Goal: Book appointment/travel/reservation

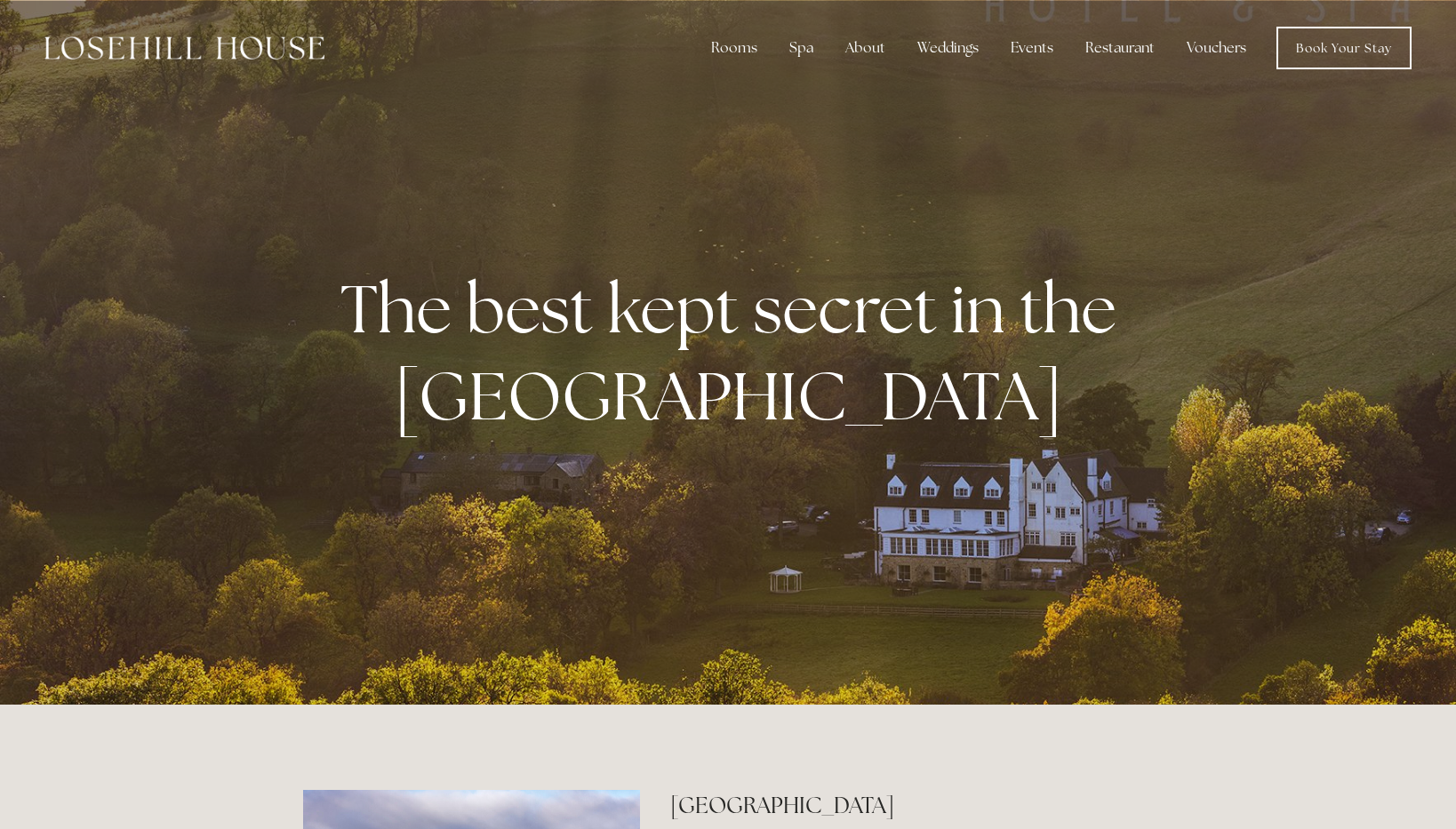
drag, startPoint x: 1454, startPoint y: 70, endPoint x: 1454, endPoint y: 152, distance: 82.0
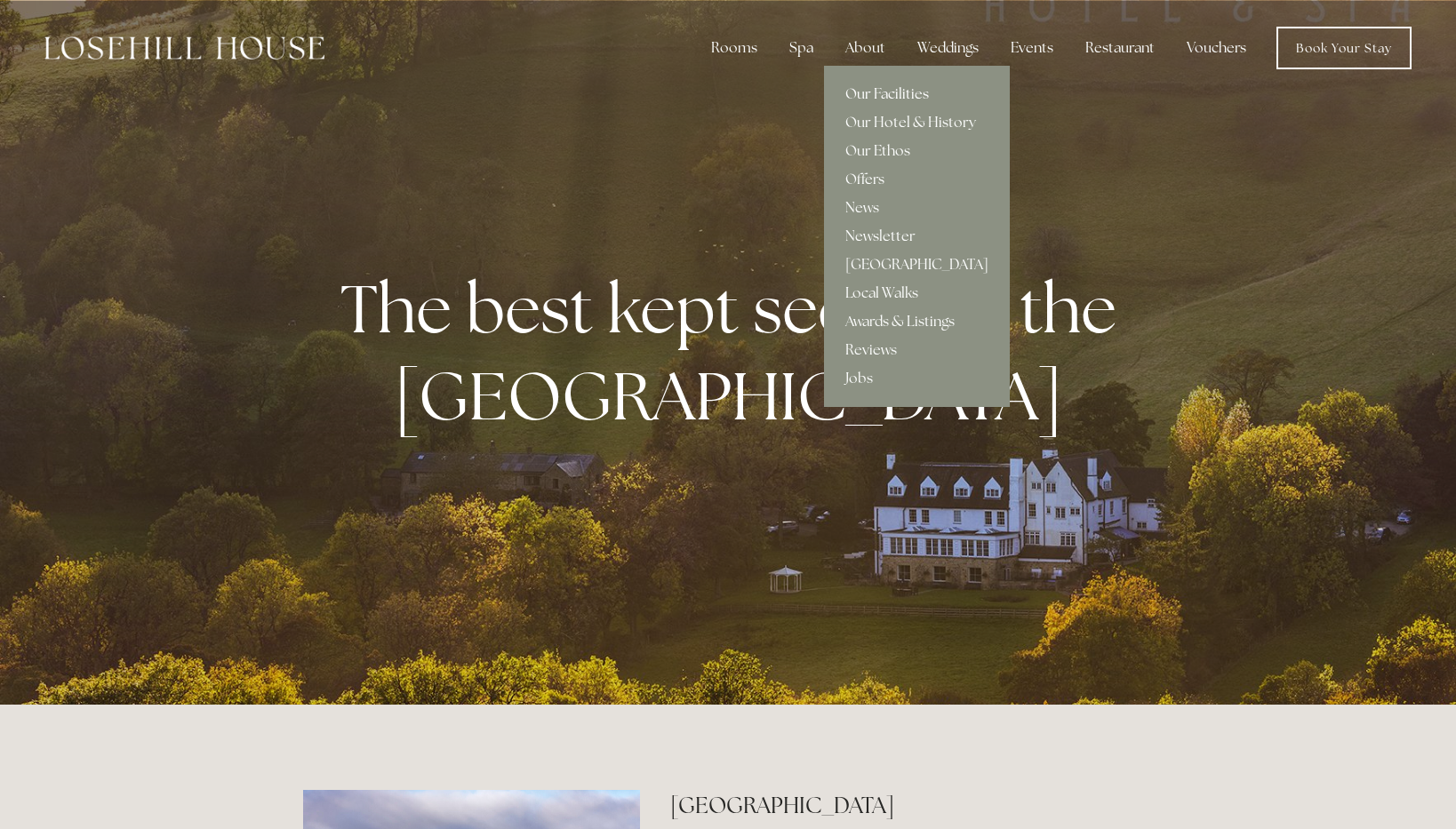
click at [880, 97] on link "Our Facilities" at bounding box center [916, 94] width 186 height 29
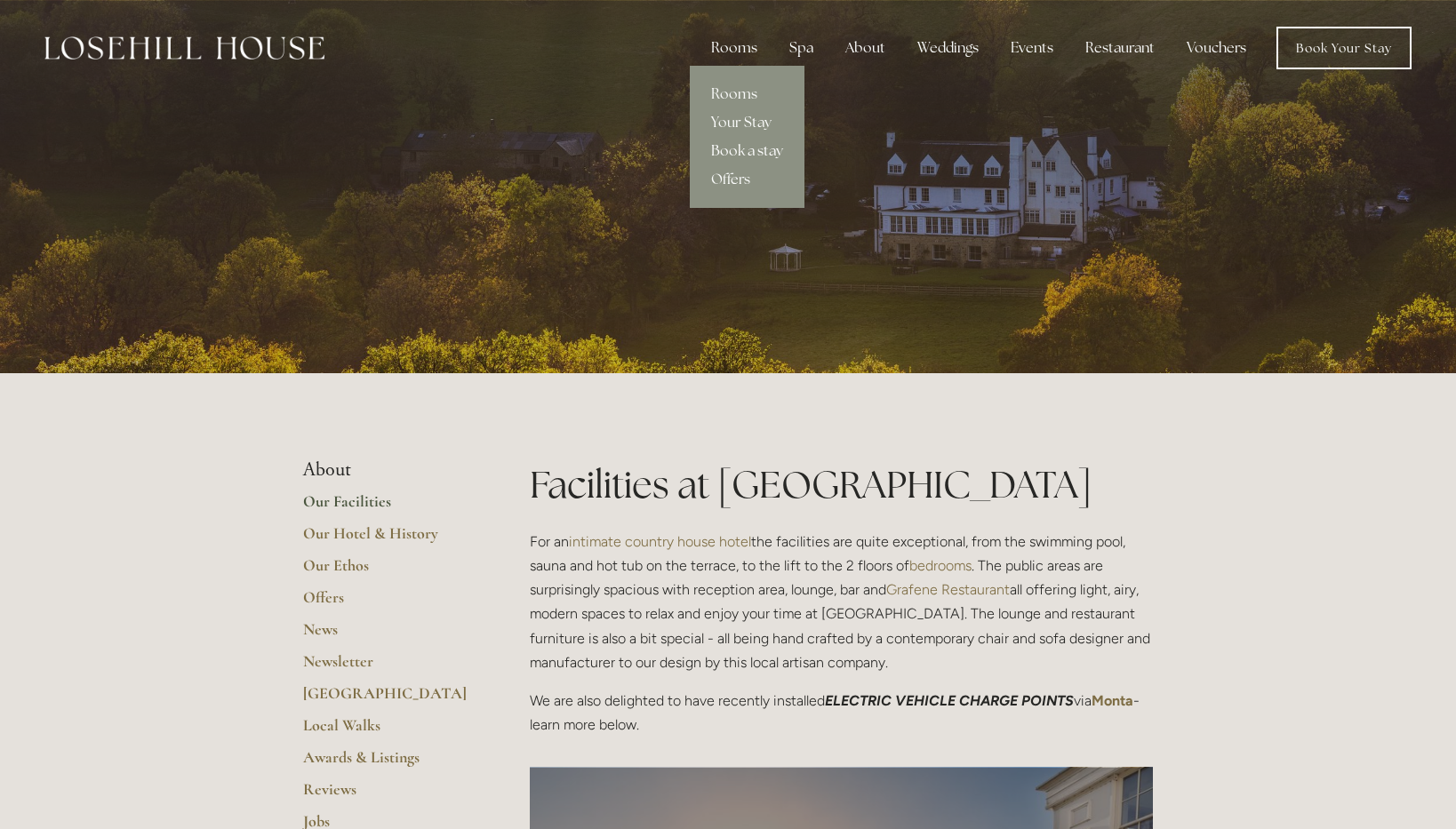
click at [741, 148] on link "Book a stay" at bounding box center [747, 151] width 115 height 29
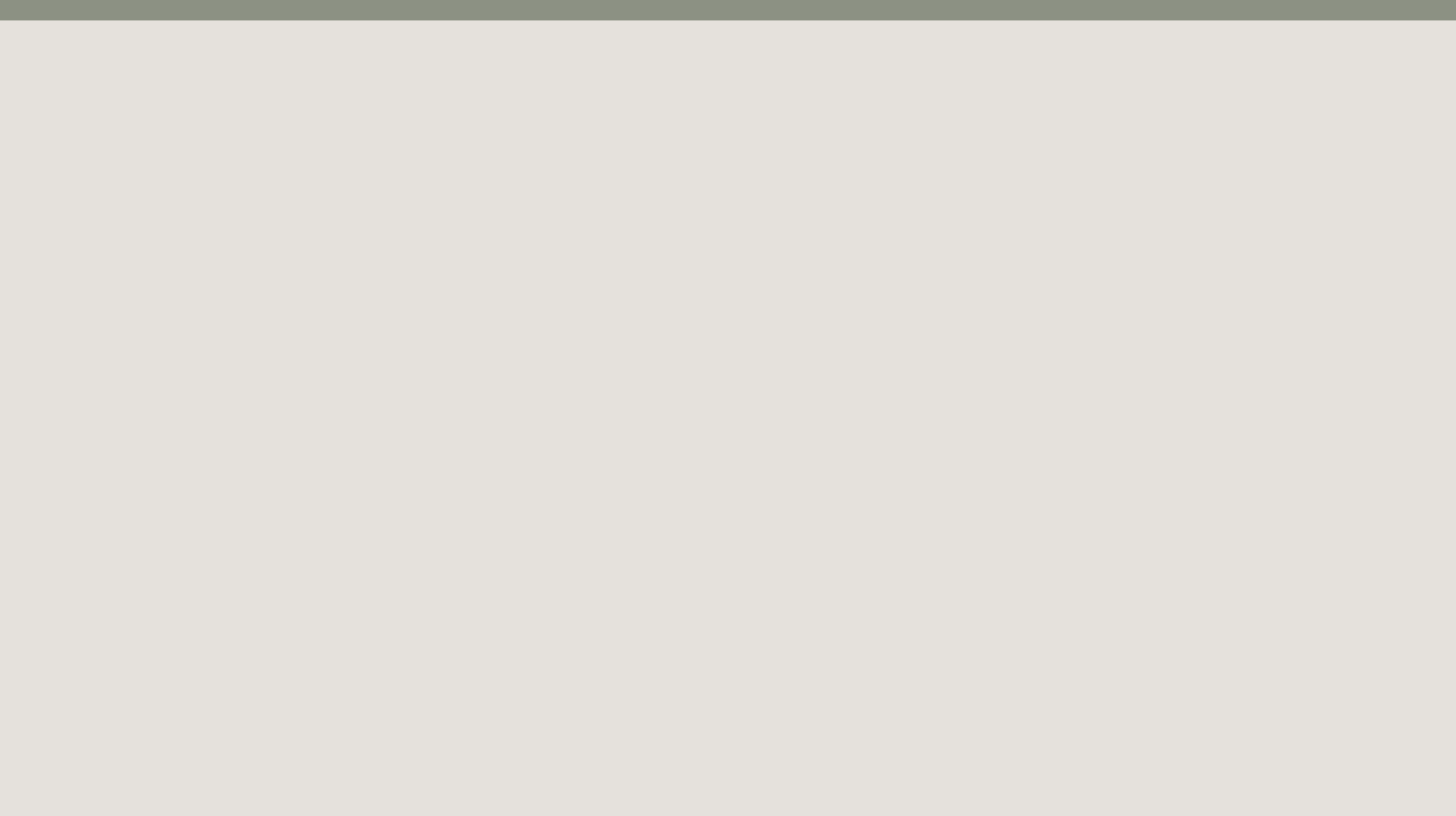
scroll to position [97, 0]
